Goal: Task Accomplishment & Management: Manage account settings

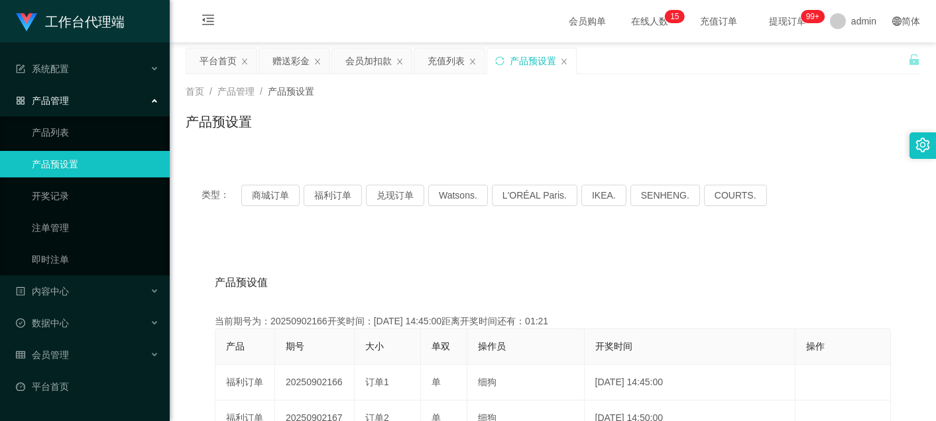
click at [536, 64] on div "产品预设置" at bounding box center [533, 60] width 46 height 25
click at [277, 207] on div "类型： 商城订单 福利订单 兑现订单 Watsons. L'ORÉAL Paris. IKEA. [GEOGRAPHIC_DATA]. COURTS." at bounding box center [553, 195] width 734 height 53
click at [278, 201] on button "商城订单" at bounding box center [270, 195] width 58 height 21
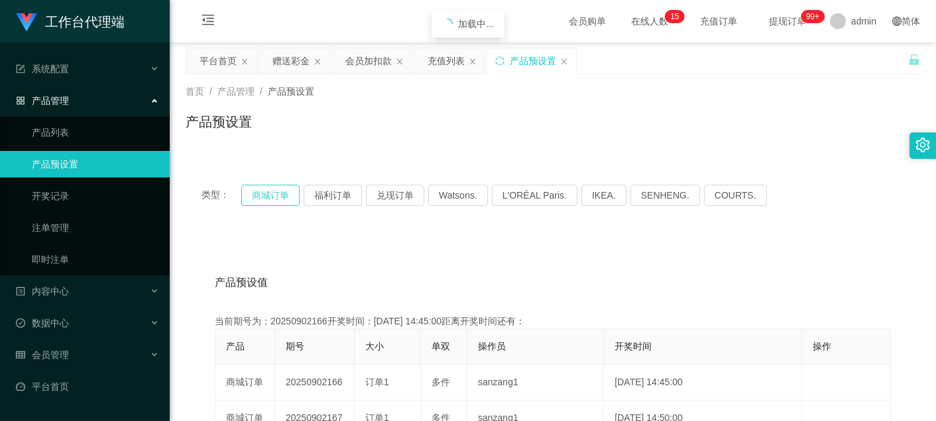
click at [278, 200] on button "商城订单" at bounding box center [270, 195] width 58 height 21
click at [299, 58] on div "赠送彩金" at bounding box center [290, 60] width 37 height 25
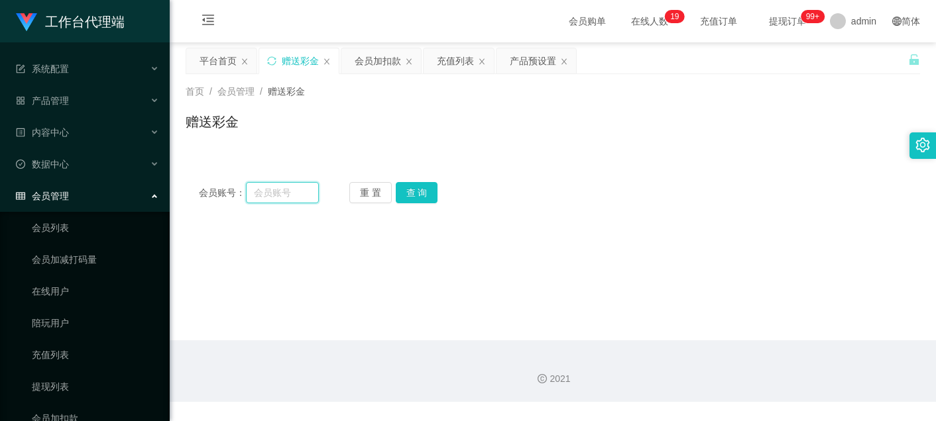
click at [286, 194] on input "text" at bounding box center [282, 192] width 73 height 21
paste input "55653328"
type input "55653328"
click at [406, 195] on button "查 询" at bounding box center [417, 192] width 42 height 21
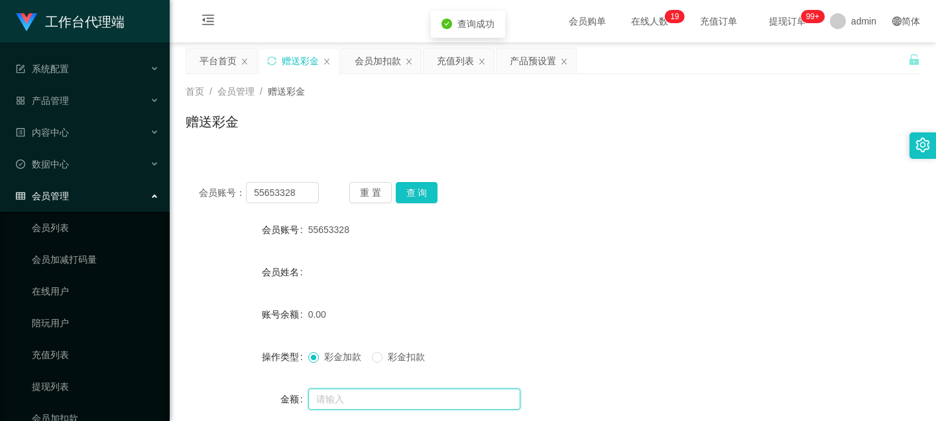
click at [363, 399] on input "text" at bounding box center [414, 399] width 212 height 21
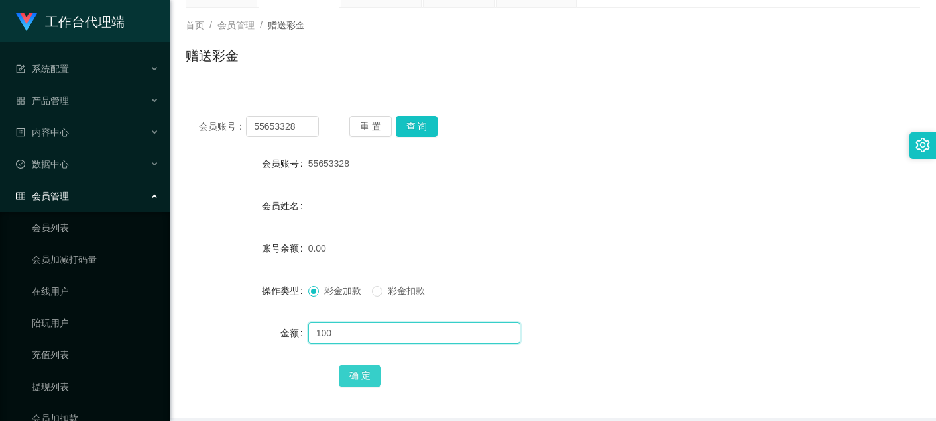
type input "100"
click at [363, 370] on button "确 定" at bounding box center [360, 376] width 42 height 21
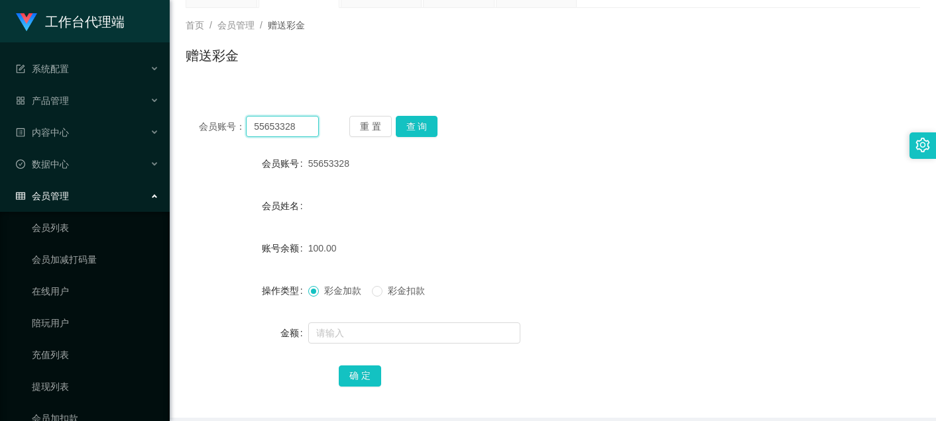
drag, startPoint x: 305, startPoint y: 127, endPoint x: -53, endPoint y: 142, distance: 358.8
click at [0, 142] on html "工作台代理端 系统配置 产品管理 产品列表 产品预设置 开奖记录 注单管理 即时注单 内容中心 站内信 公告列表 活动列表 数据中心 员工统计 团队统计 会员…" at bounding box center [468, 210] width 936 height 421
click at [415, 121] on button "查 询" at bounding box center [417, 126] width 42 height 21
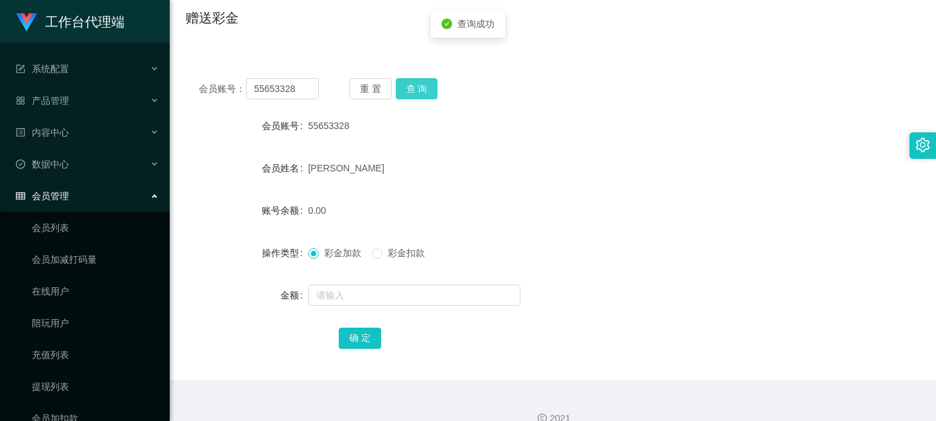
scroll to position [125, 0]
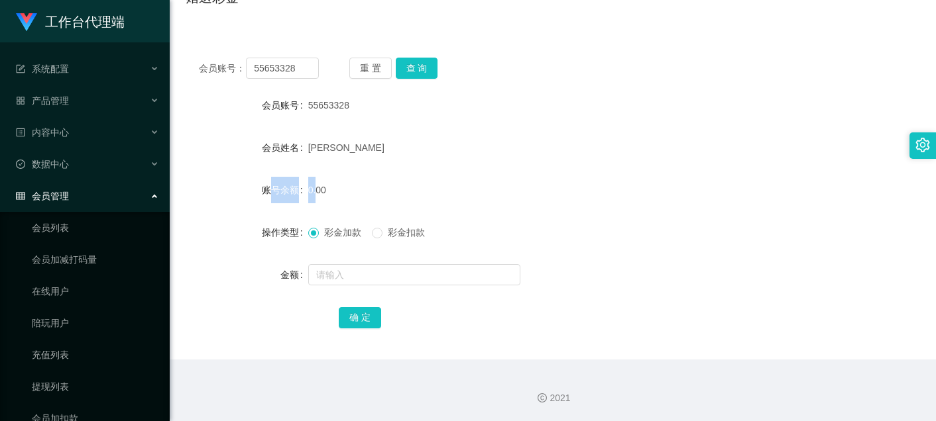
drag, startPoint x: 271, startPoint y: 188, endPoint x: 313, endPoint y: 188, distance: 42.4
click at [313, 188] on div "账号余额 0.00" at bounding box center [553, 190] width 734 height 27
click at [313, 188] on span "0.00" at bounding box center [317, 190] width 18 height 11
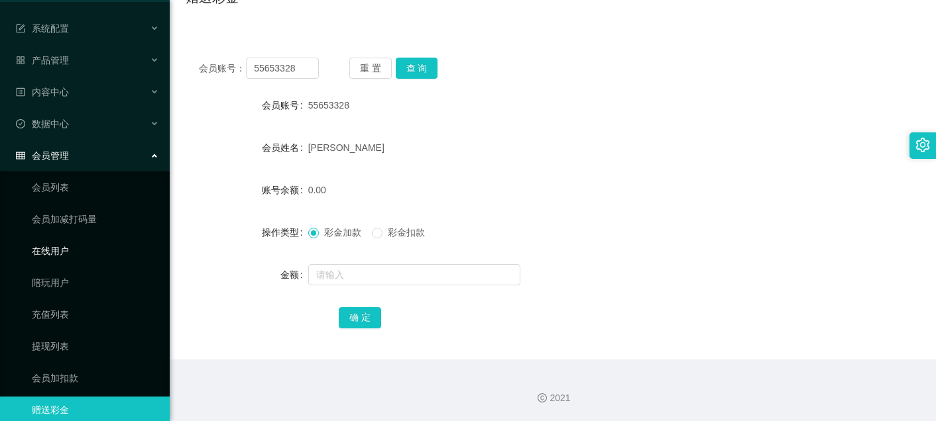
scroll to position [87, 0]
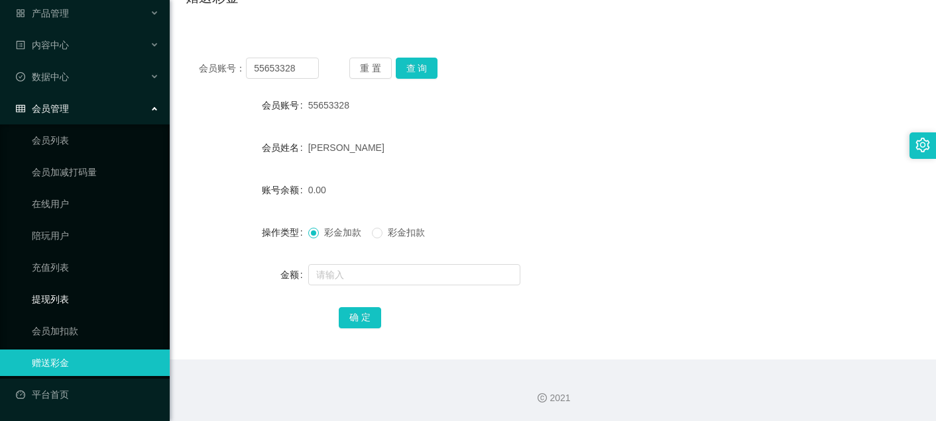
click at [82, 301] on link "提现列表" at bounding box center [95, 299] width 127 height 27
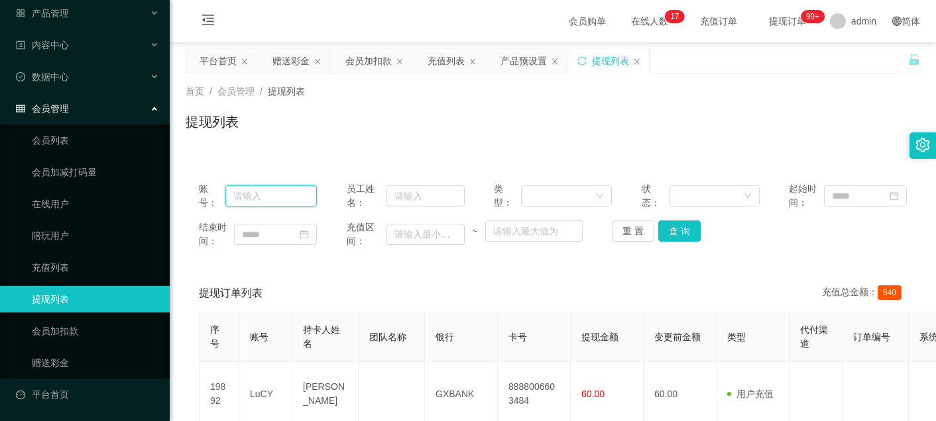
drag, startPoint x: 256, startPoint y: 198, endPoint x: 280, endPoint y: 200, distance: 24.6
click at [256, 198] on input "text" at bounding box center [270, 196] width 91 height 21
paste input "55653328"
type input "55653328"
click at [690, 136] on div "提现列表" at bounding box center [553, 127] width 734 height 30
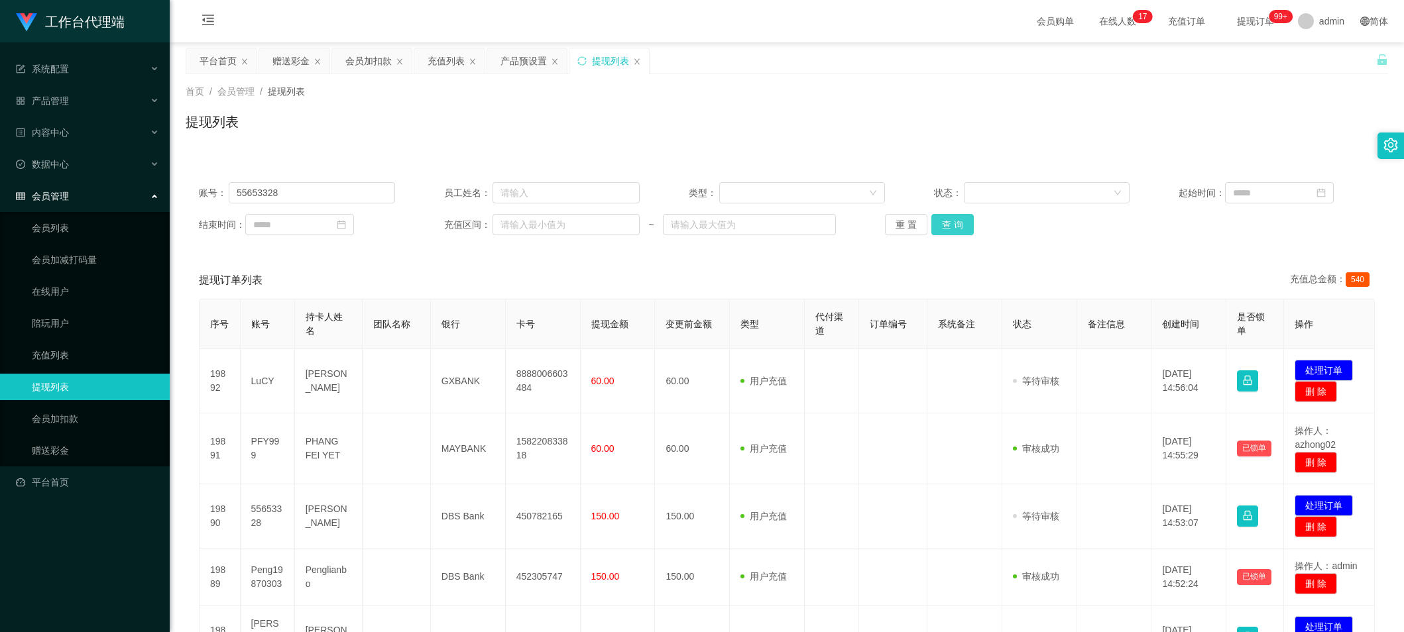
click at [935, 227] on button "查 询" at bounding box center [952, 224] width 42 height 21
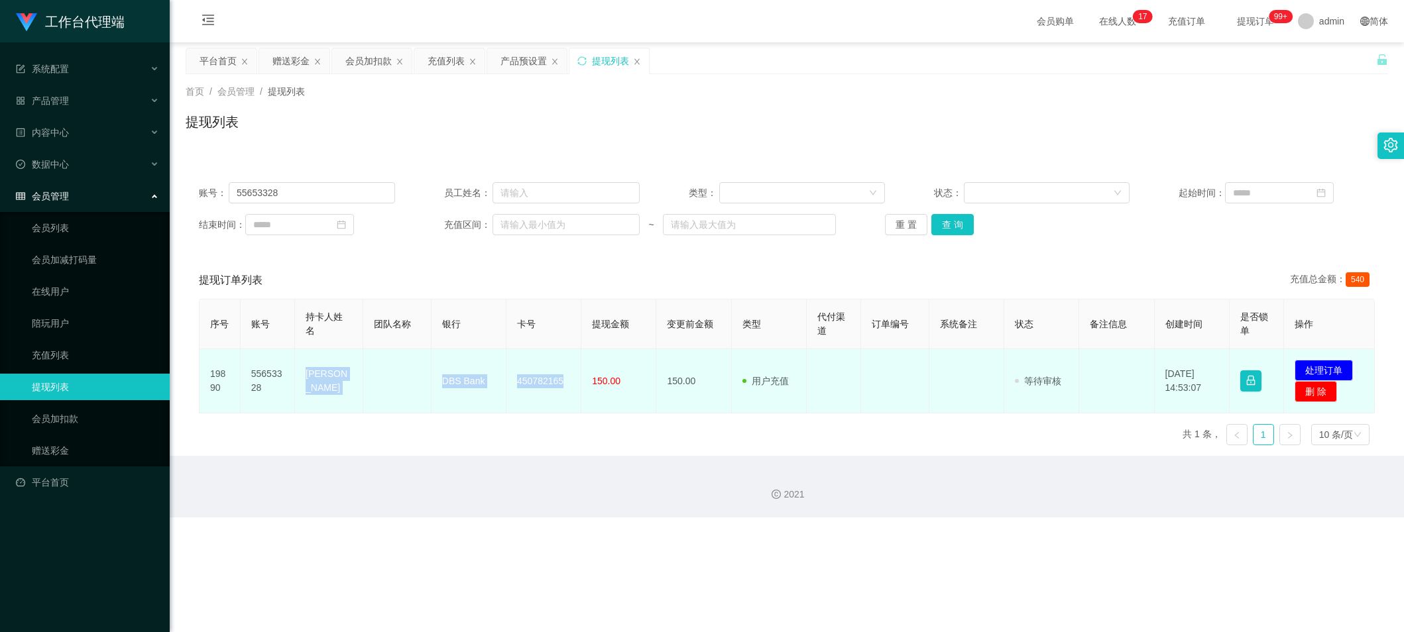
drag, startPoint x: 297, startPoint y: 376, endPoint x: 561, endPoint y: 384, distance: 264.5
click at [561, 384] on tr "19890 55653328 Jin siew DBS Bank 450782165 150.00 150.00 用户充值 人工扣款 审核驳回 审核成功 等待…" at bounding box center [786, 381] width 1175 height 64
copy tr "Jin siew DBS Bank 450782165"
click at [935, 359] on td "发起代付 处理订单 删 除" at bounding box center [1329, 381] width 91 height 64
click at [935, 362] on button "处理订单" at bounding box center [1323, 370] width 58 height 21
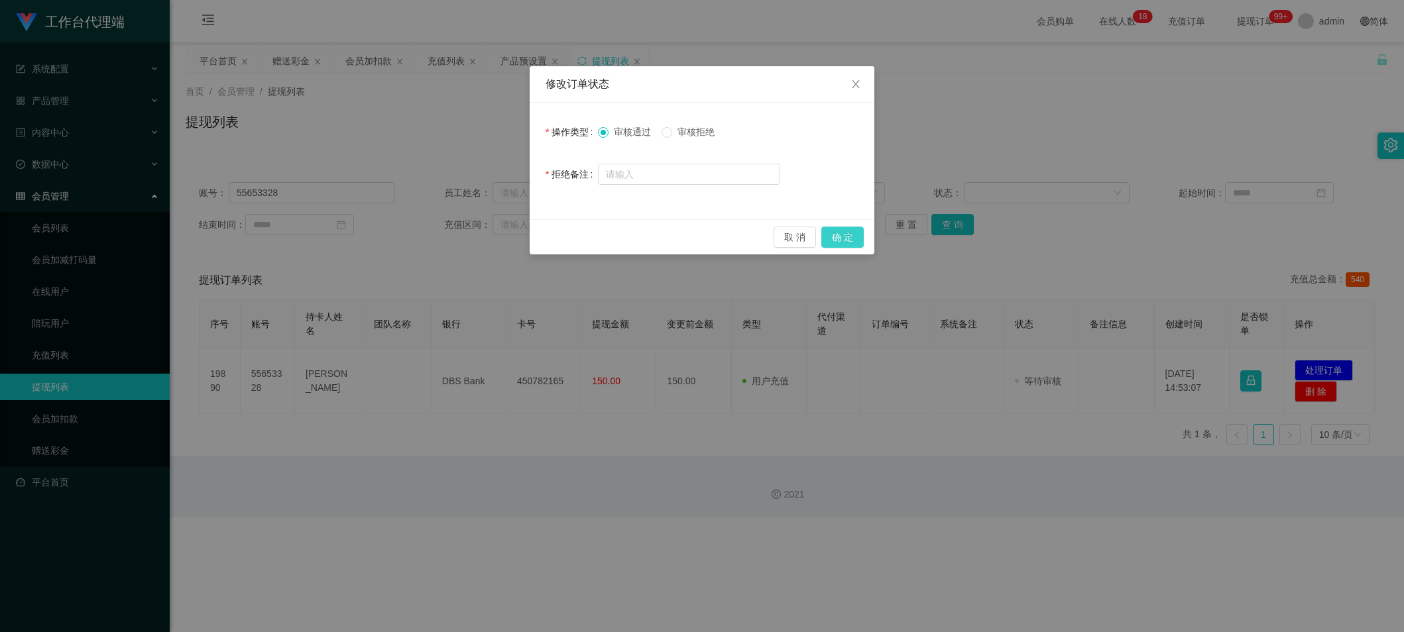
click at [853, 241] on button "确 定" at bounding box center [842, 237] width 42 height 21
